Goal: Find specific page/section: Find specific page/section

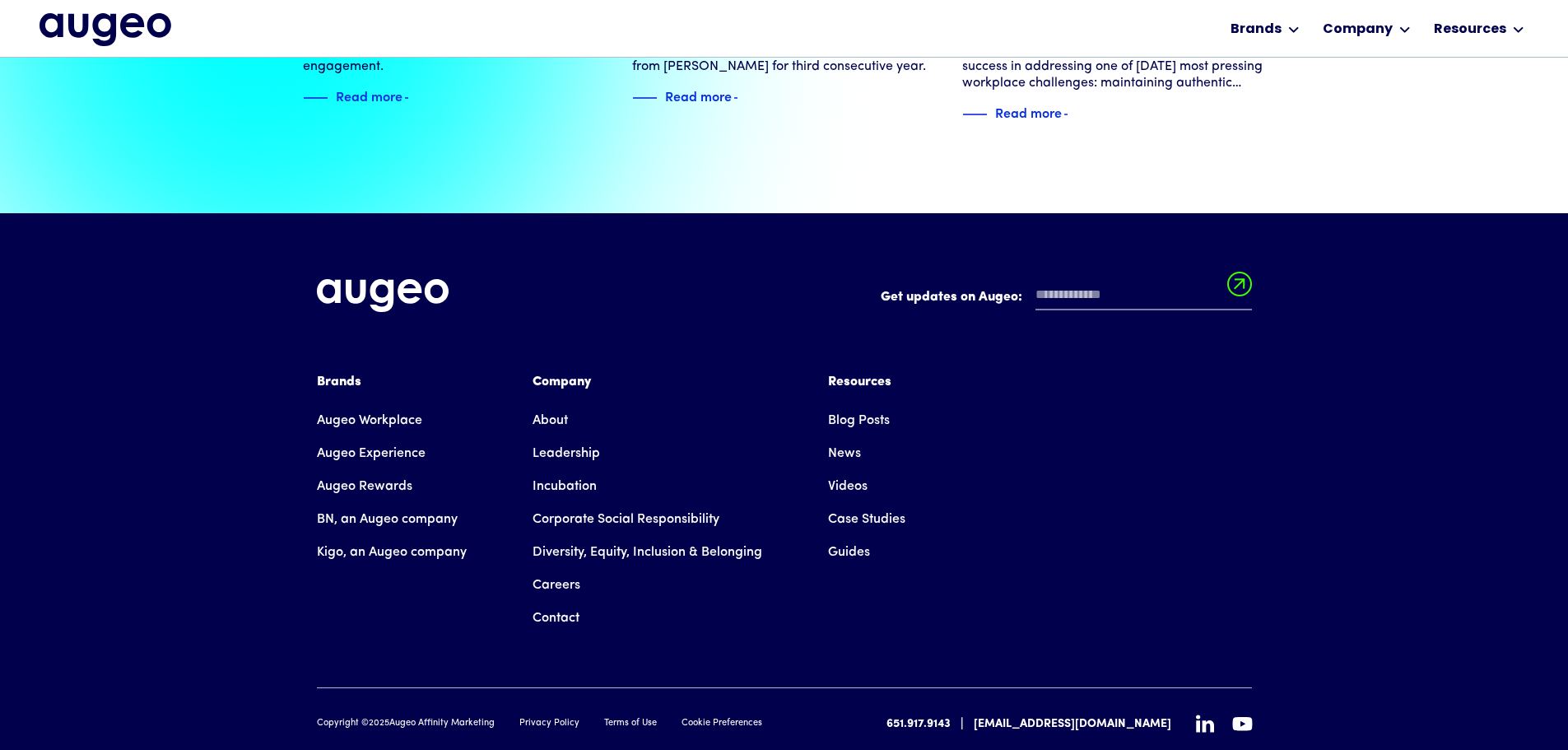
scroll to position [3768, 0]
click at [577, 568] on link "Careers" at bounding box center [556, 584] width 47 height 32
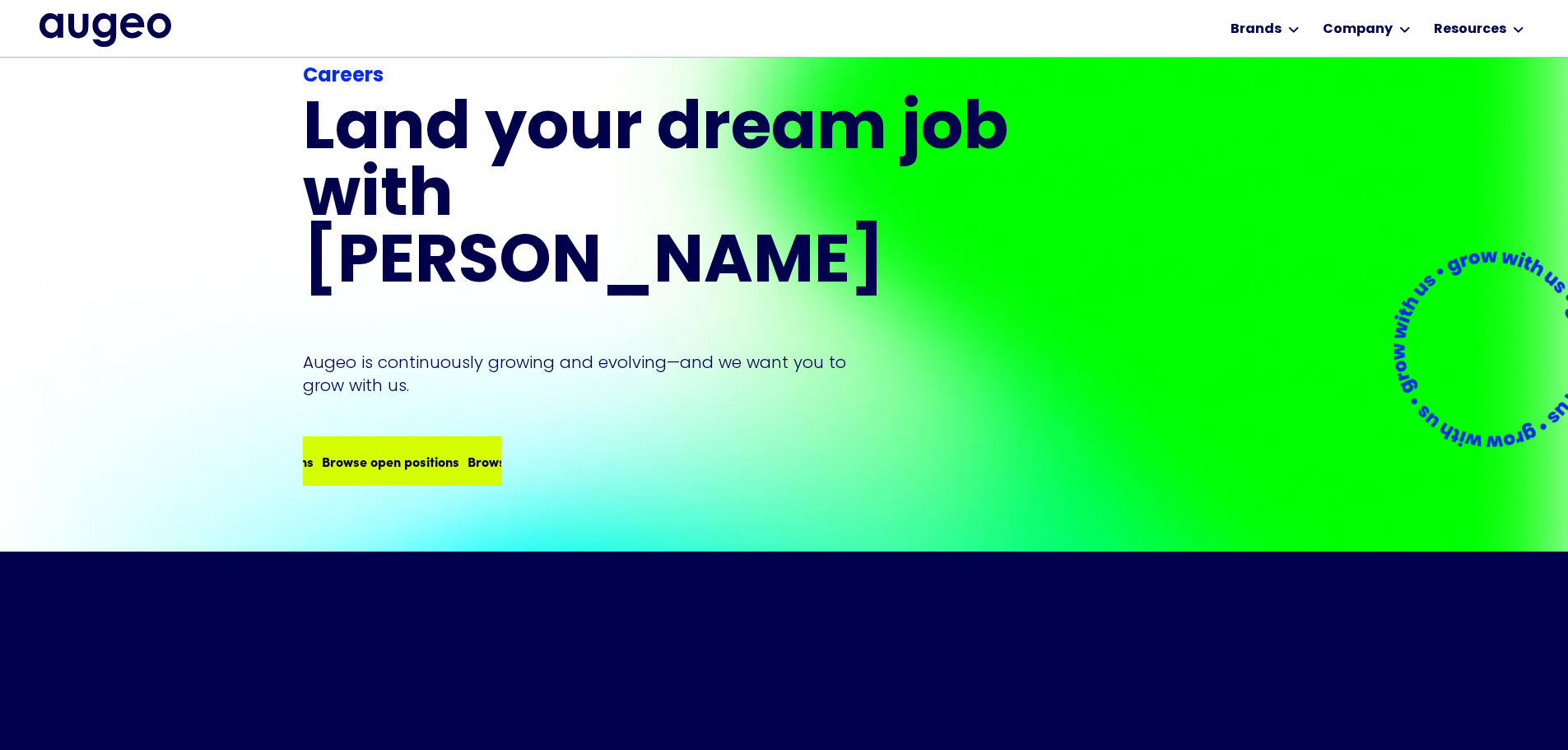
scroll to position [100, 0]
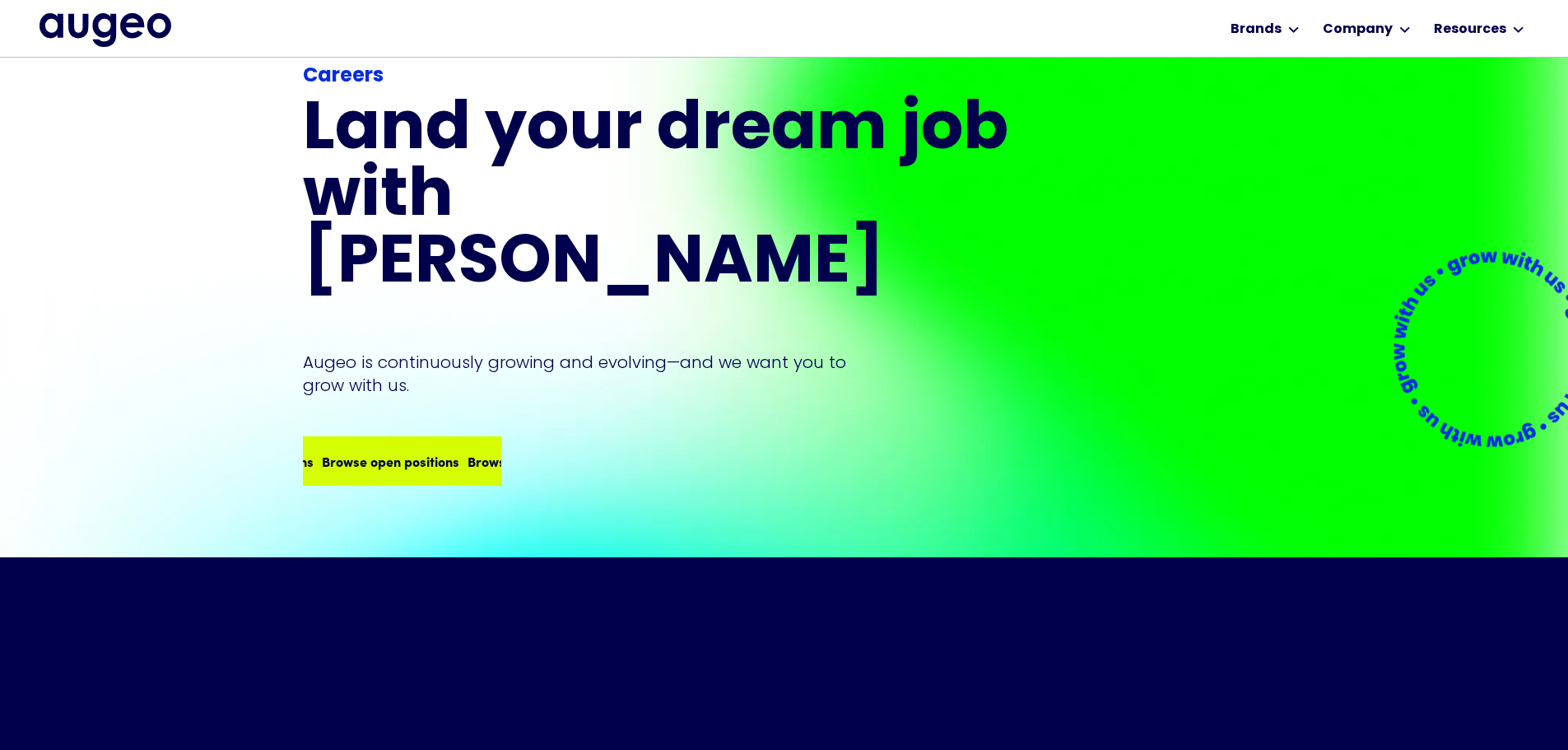
click at [445, 451] on div "Browse open positions" at bounding box center [514, 461] width 138 height 19
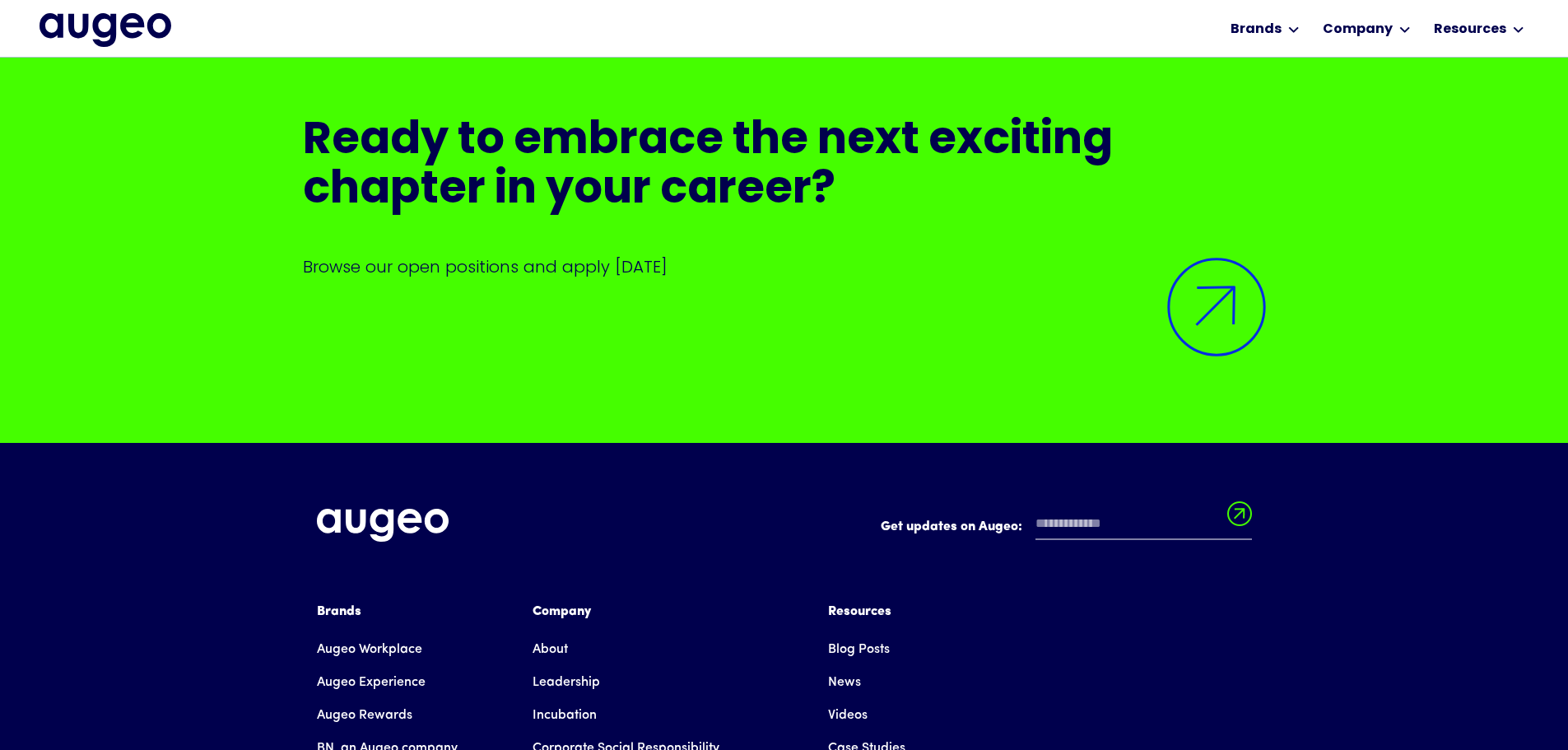
scroll to position [4085, 0]
